Goal: Information Seeking & Learning: Learn about a topic

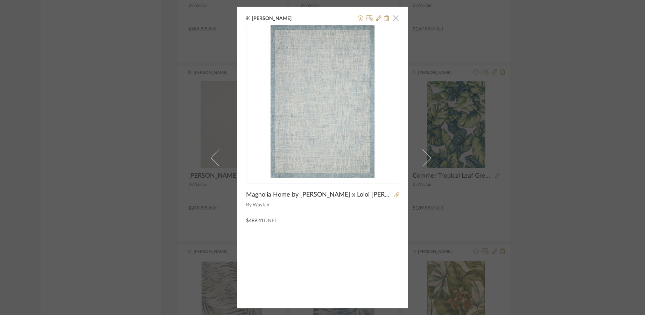
click at [392, 17] on span "button" at bounding box center [396, 18] width 14 height 14
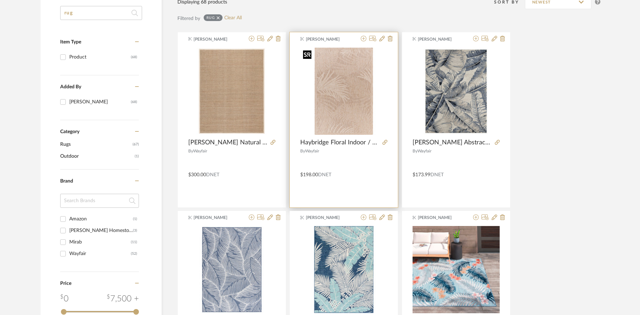
scroll to position [140, 0]
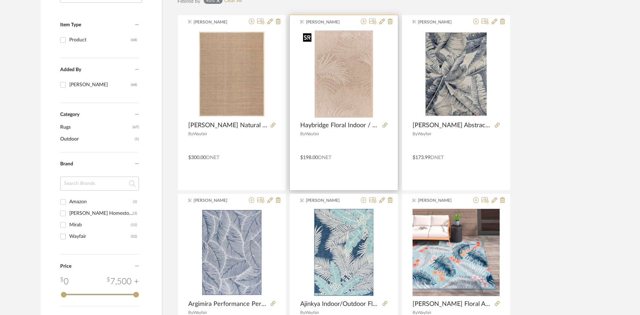
click at [323, 88] on img "0" at bounding box center [343, 73] width 87 height 87
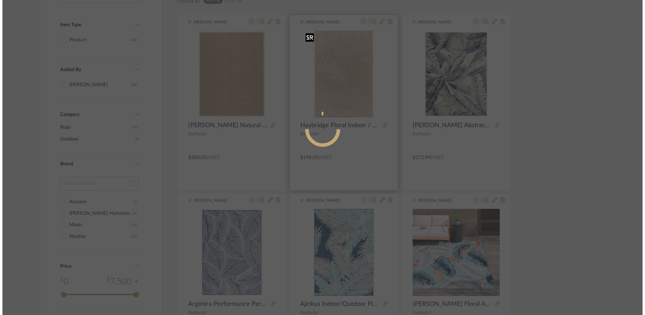
scroll to position [0, 0]
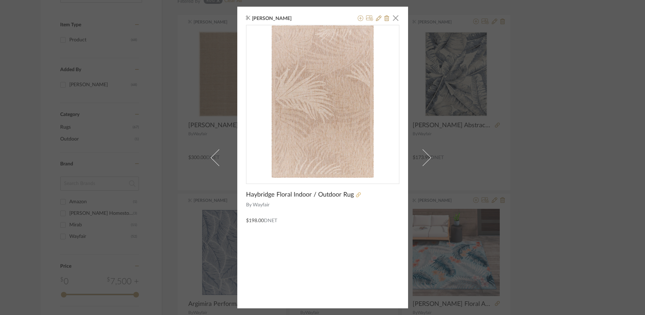
click at [356, 195] on icon at bounding box center [358, 194] width 5 height 5
click at [394, 19] on span "button" at bounding box center [396, 18] width 14 height 14
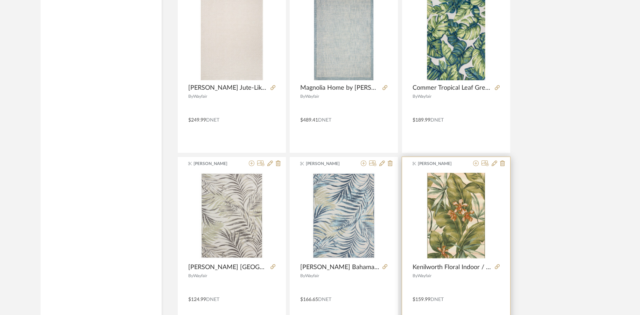
scroll to position [910, 0]
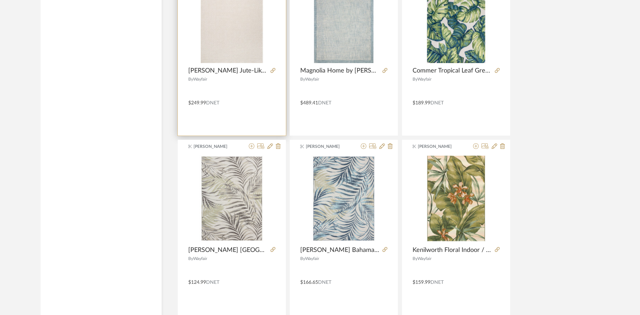
click at [235, 36] on img "0" at bounding box center [231, 19] width 87 height 87
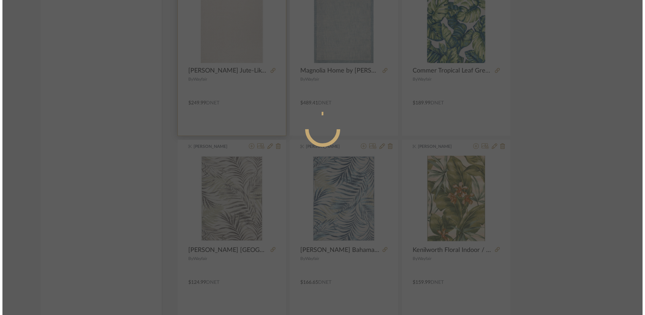
scroll to position [0, 0]
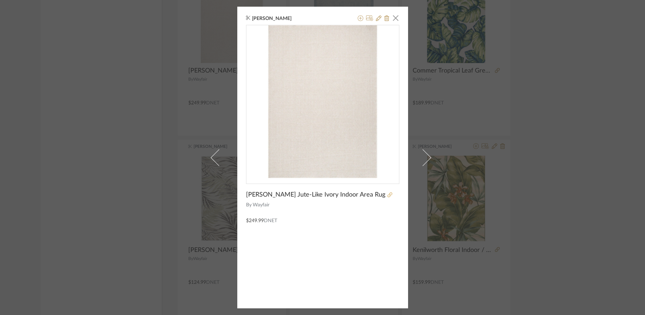
click at [387, 195] on icon at bounding box center [389, 194] width 5 height 5
click at [393, 21] on span "button" at bounding box center [396, 18] width 14 height 14
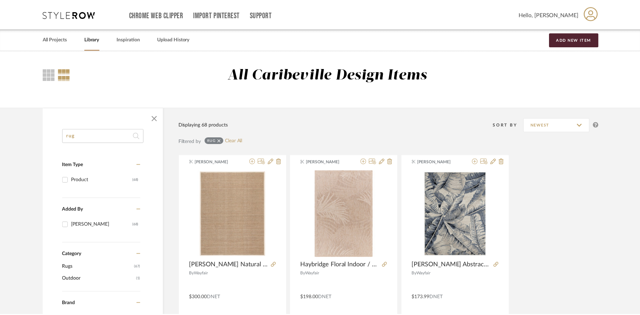
scroll to position [910, 0]
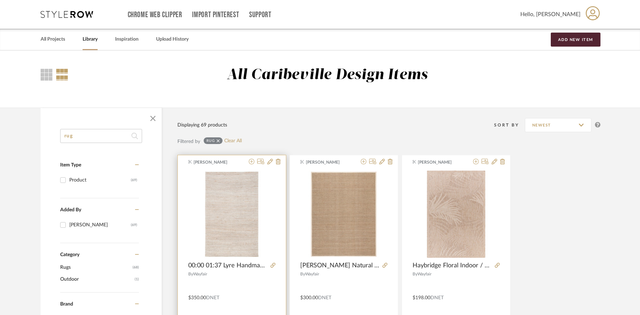
scroll to position [35, 0]
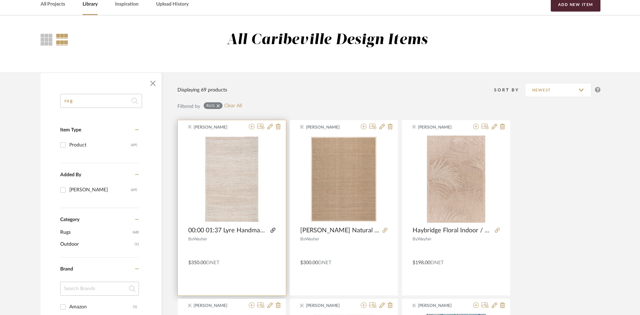
click at [272, 229] on icon at bounding box center [273, 230] width 5 height 5
